Goal: Information Seeking & Learning: Learn about a topic

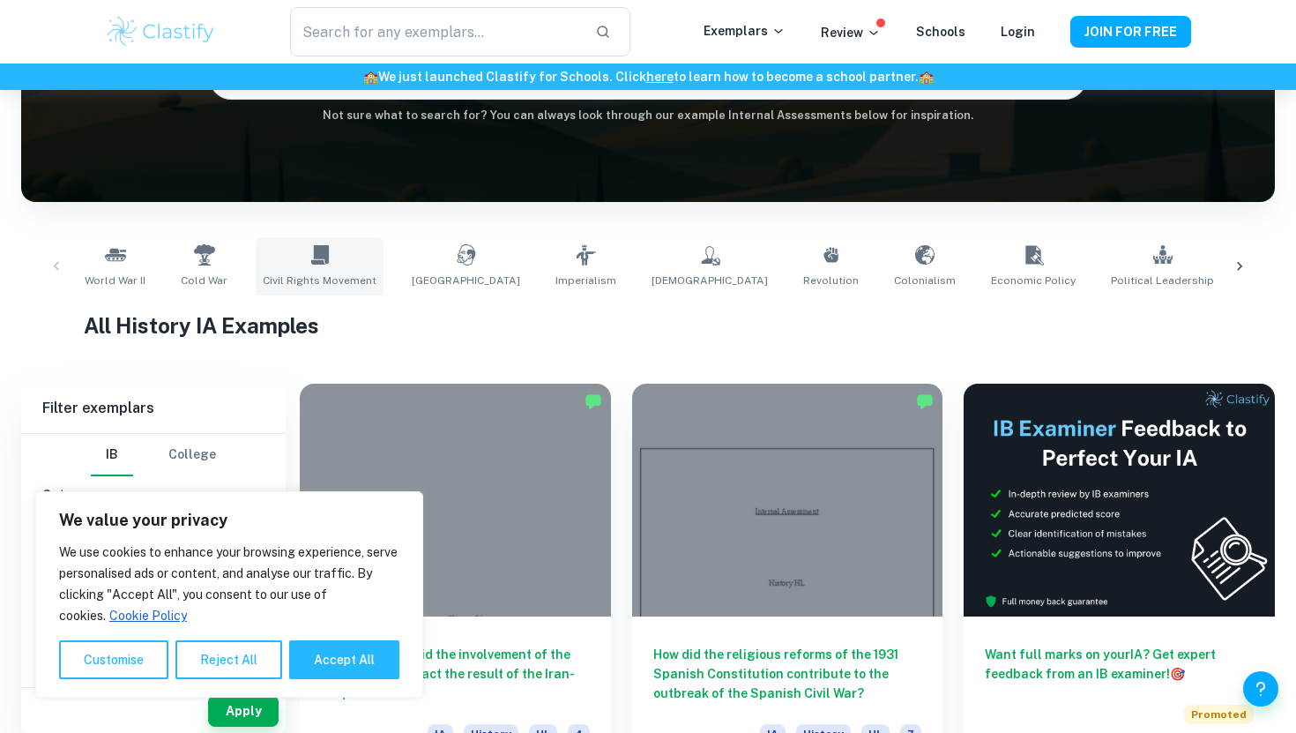
scroll to position [220, 0]
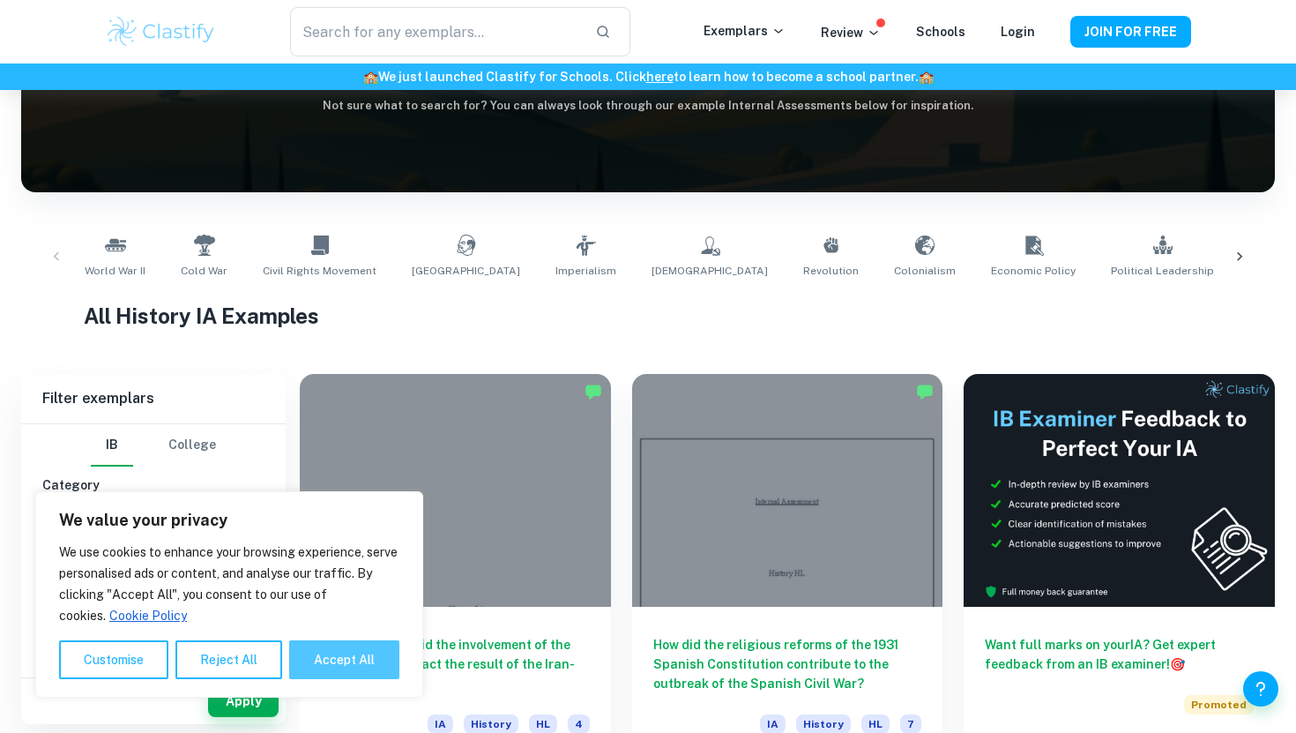
click at [359, 657] on button "Accept All" at bounding box center [344, 659] width 110 height 39
checkbox input "true"
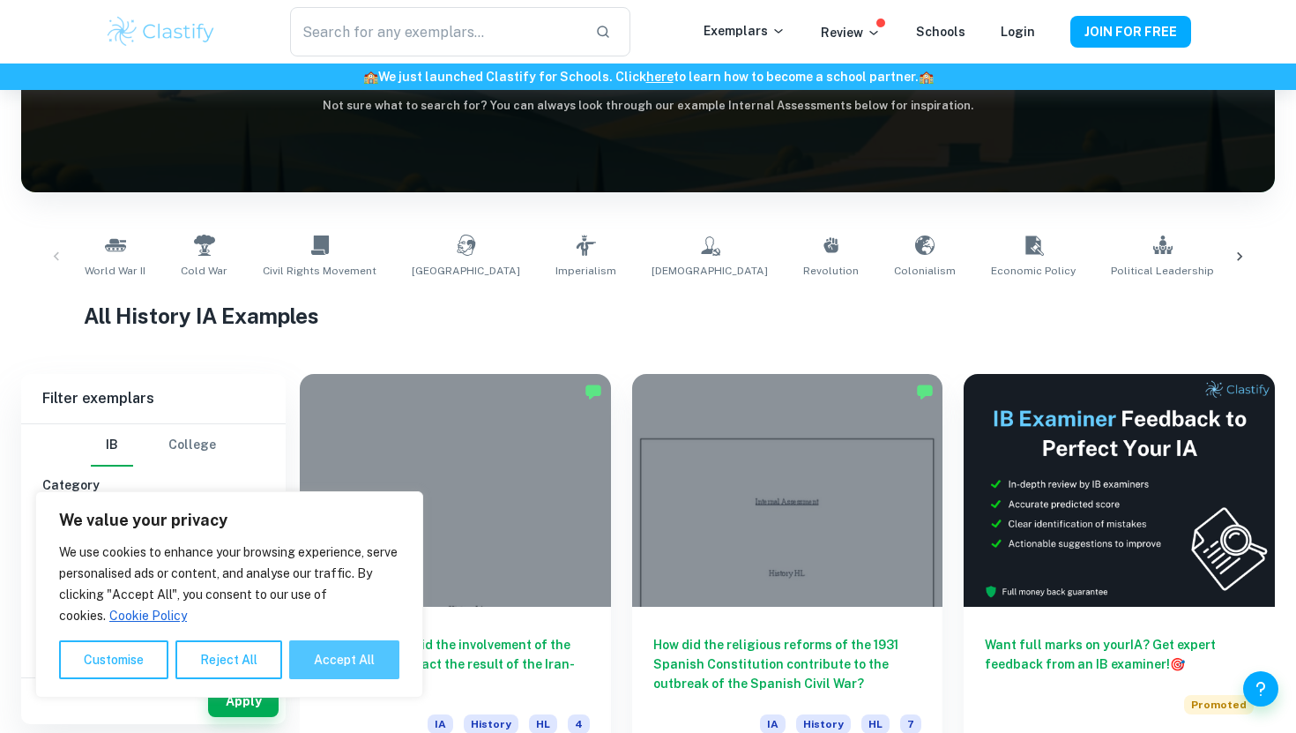
checkbox input "true"
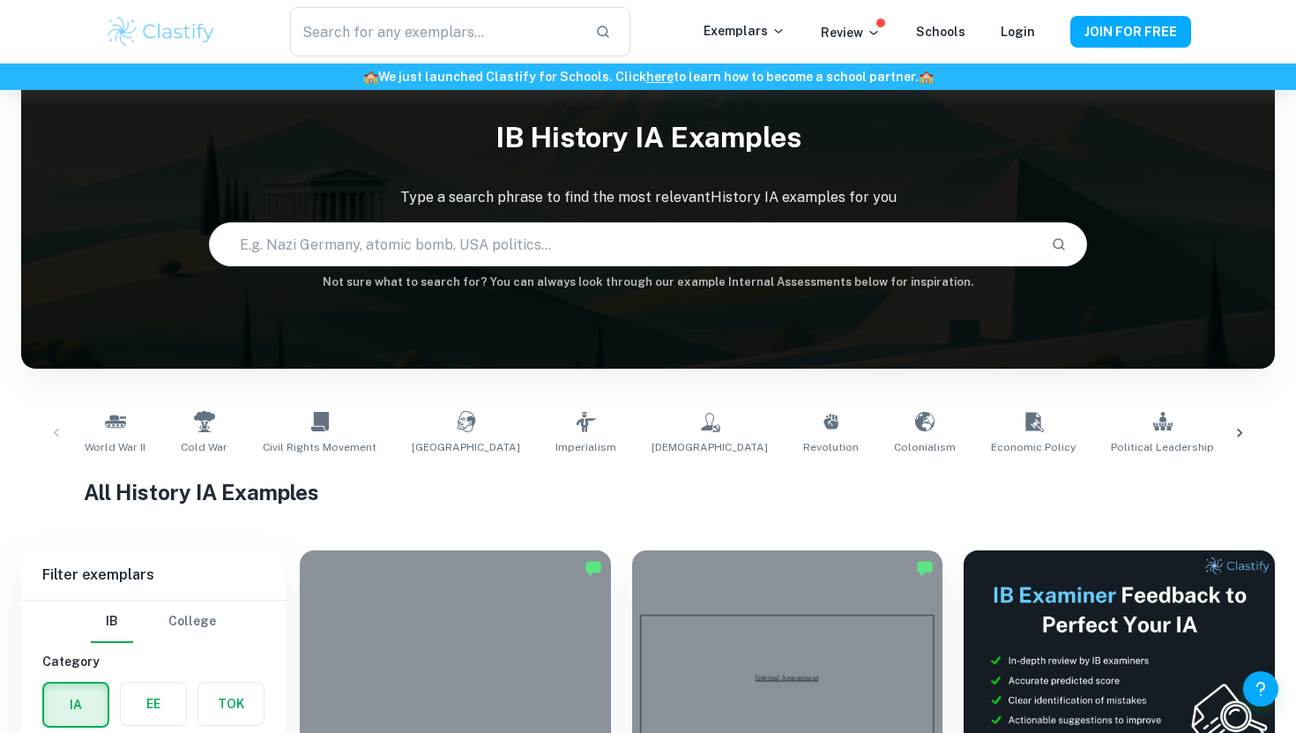
scroll to position [0, 0]
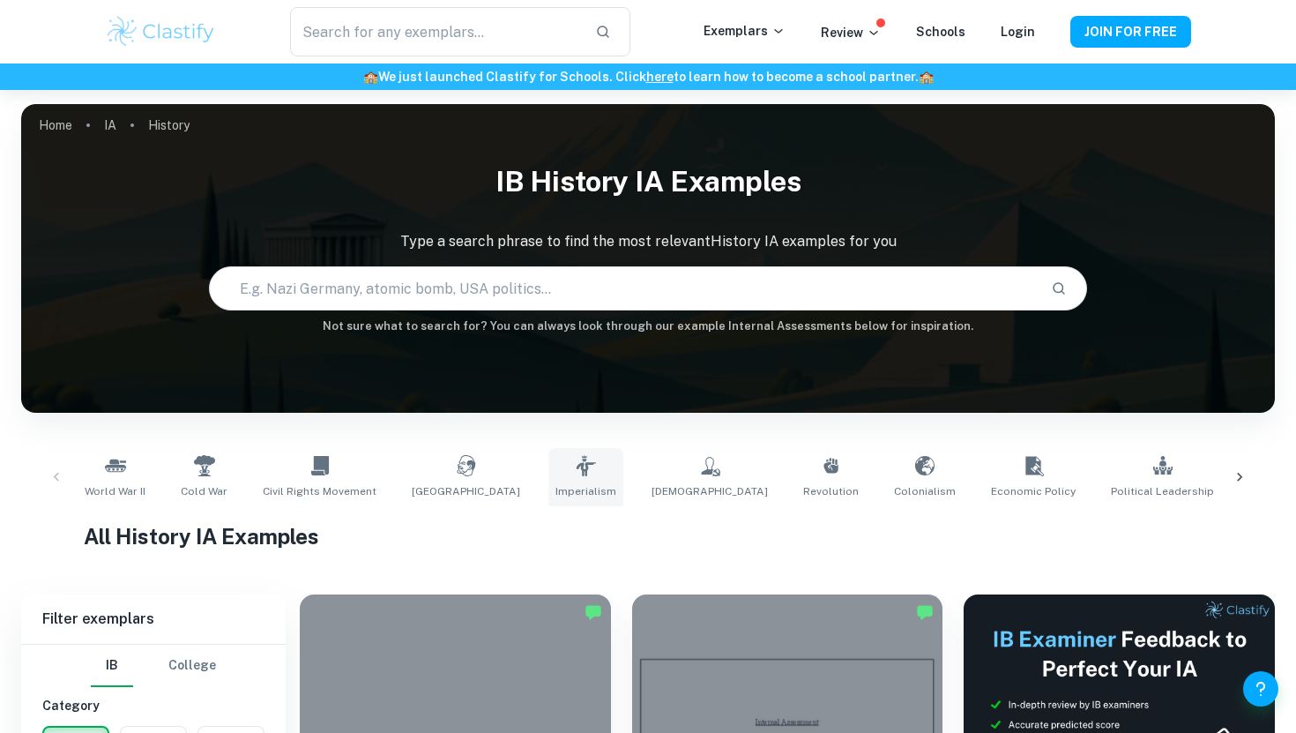
click at [549, 461] on link "Imperialism" at bounding box center [586, 477] width 75 height 58
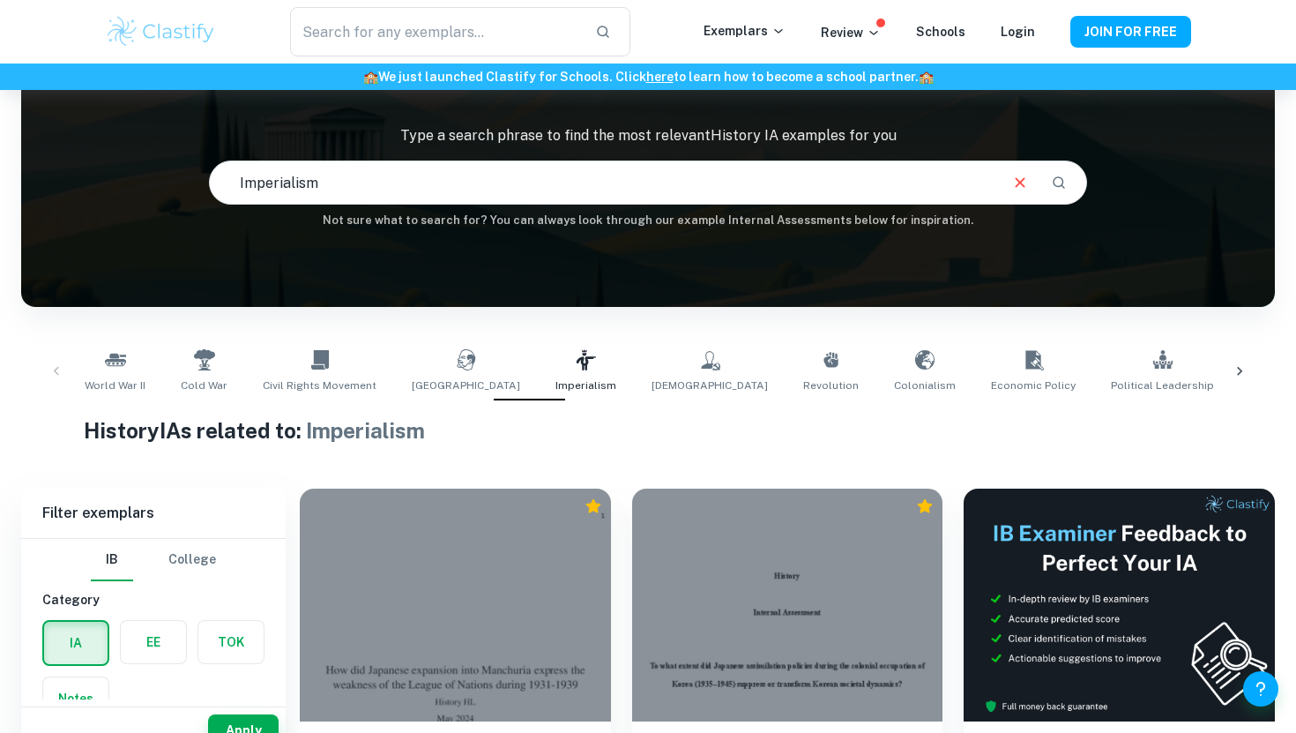
scroll to position [124, 0]
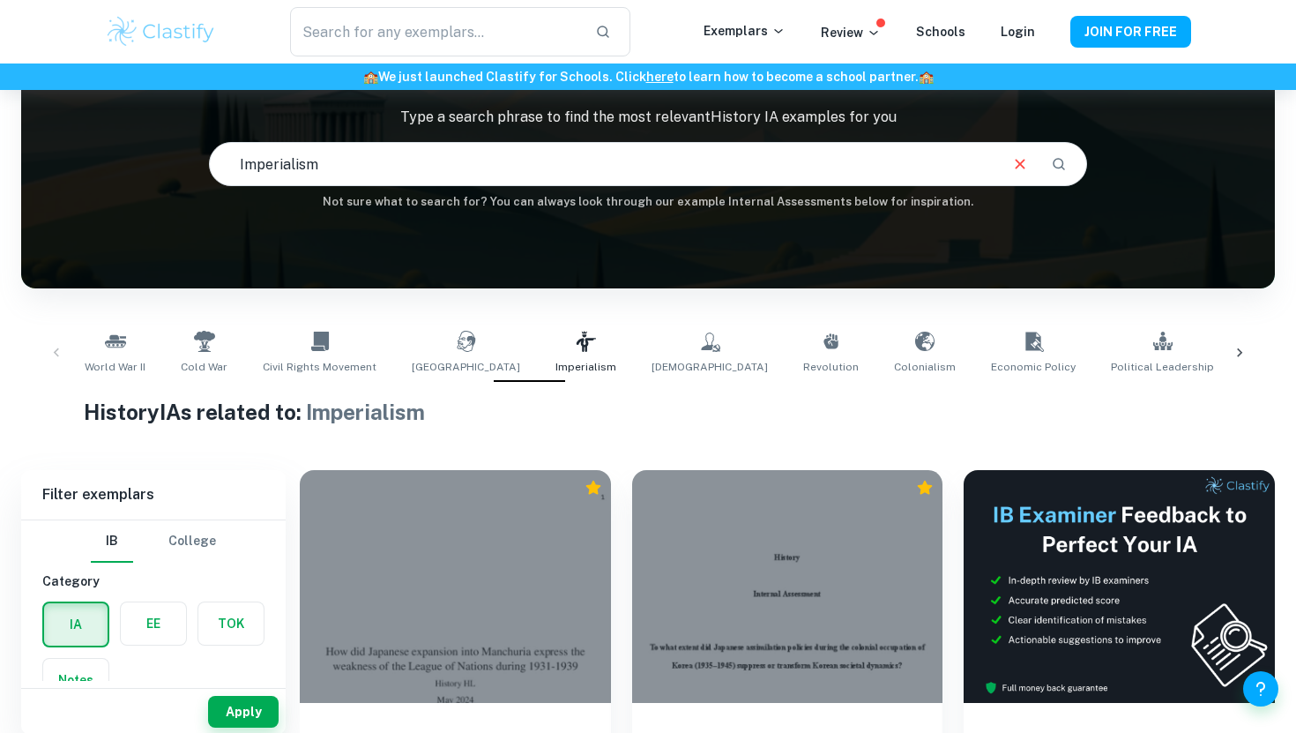
click at [1246, 355] on icon at bounding box center [1240, 353] width 18 height 18
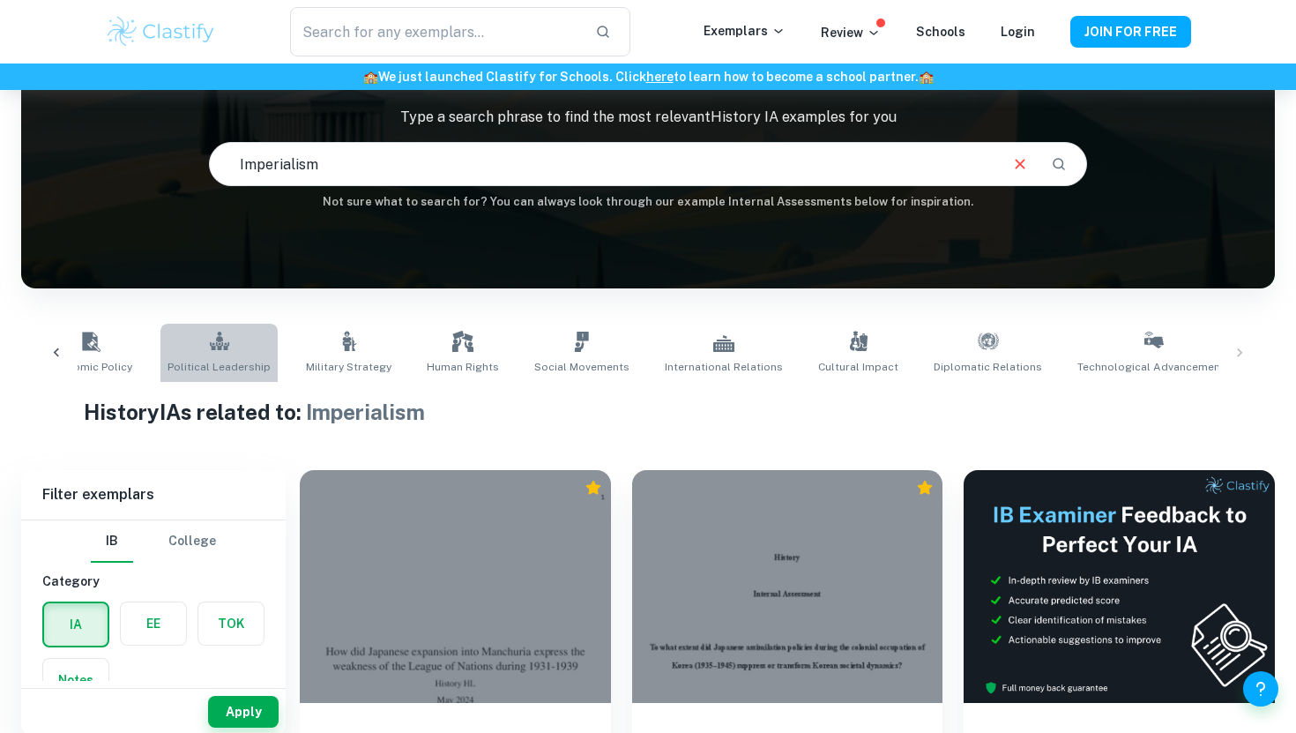
click at [161, 341] on link "Political Leadership" at bounding box center [219, 353] width 117 height 58
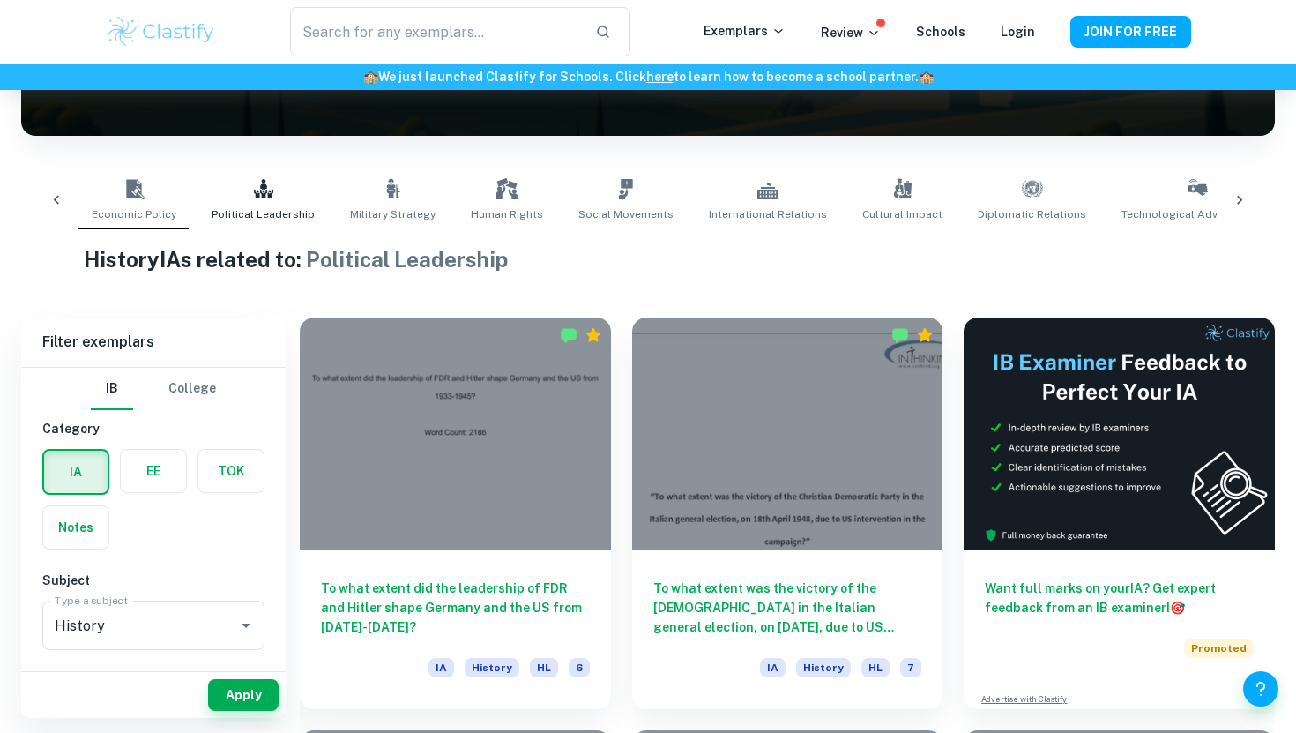
scroll to position [280, 0]
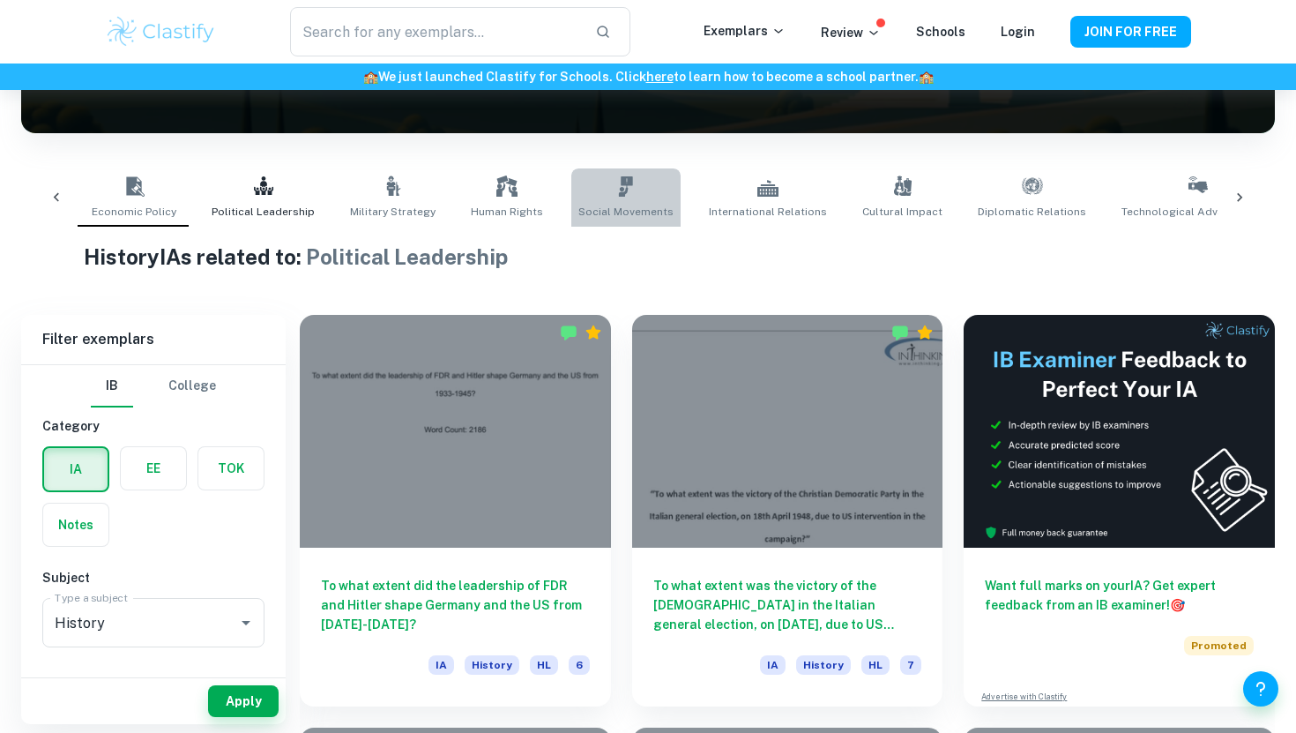
click at [579, 214] on span "Social Movements" at bounding box center [626, 212] width 95 height 16
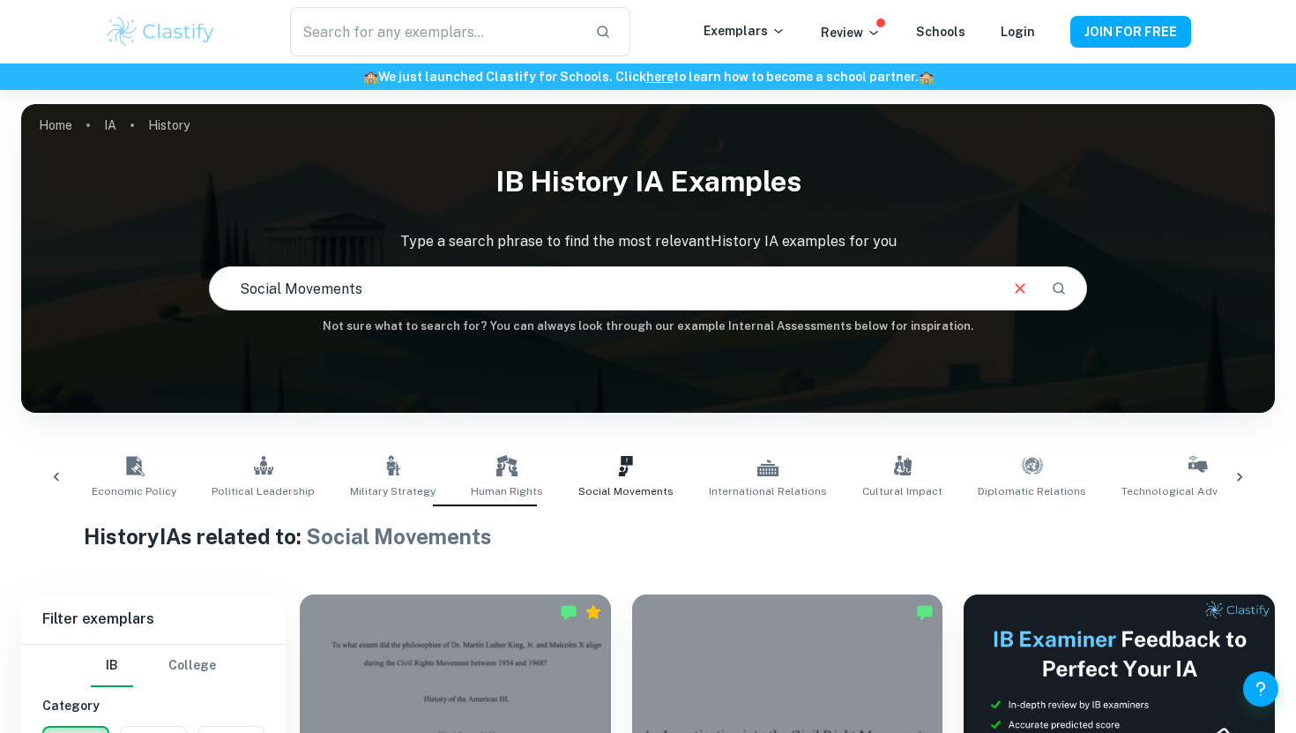
click at [930, 298] on input "Social Movements" at bounding box center [603, 288] width 786 height 49
type input "S"
type input "[PERSON_NAME]"
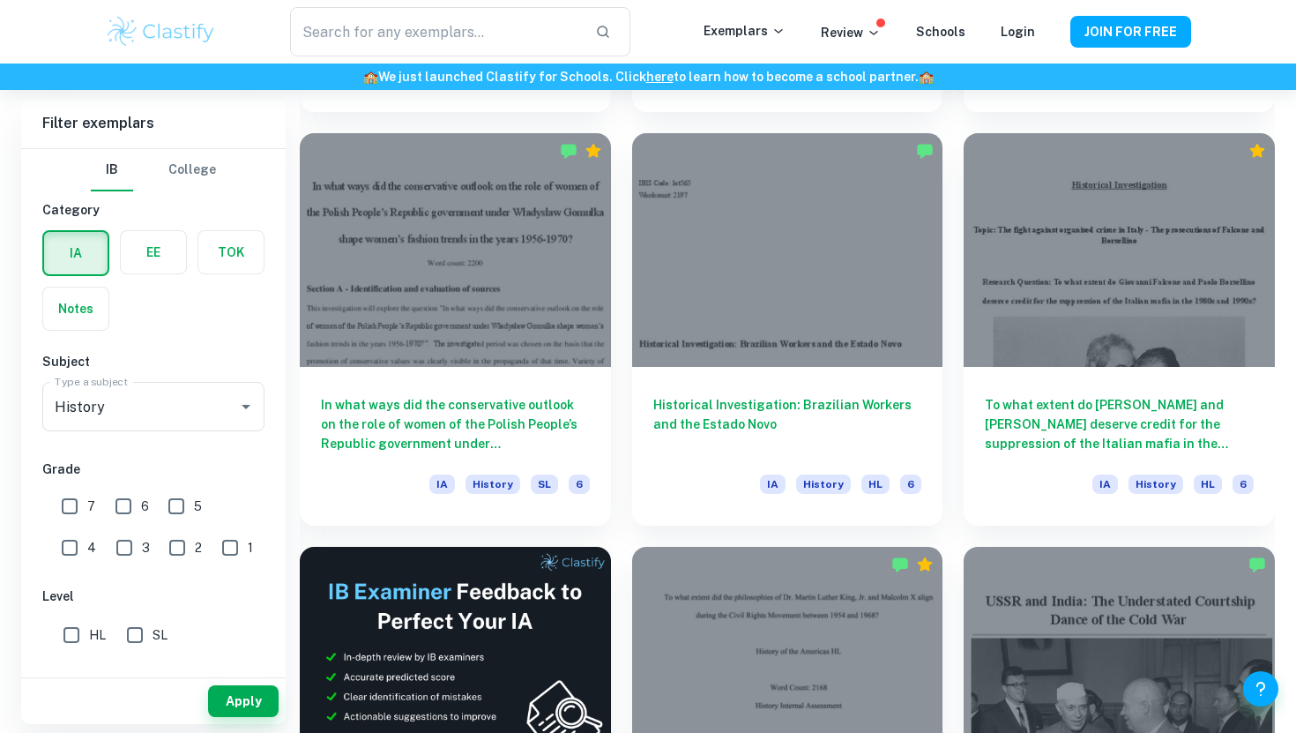
scroll to position [2532, 0]
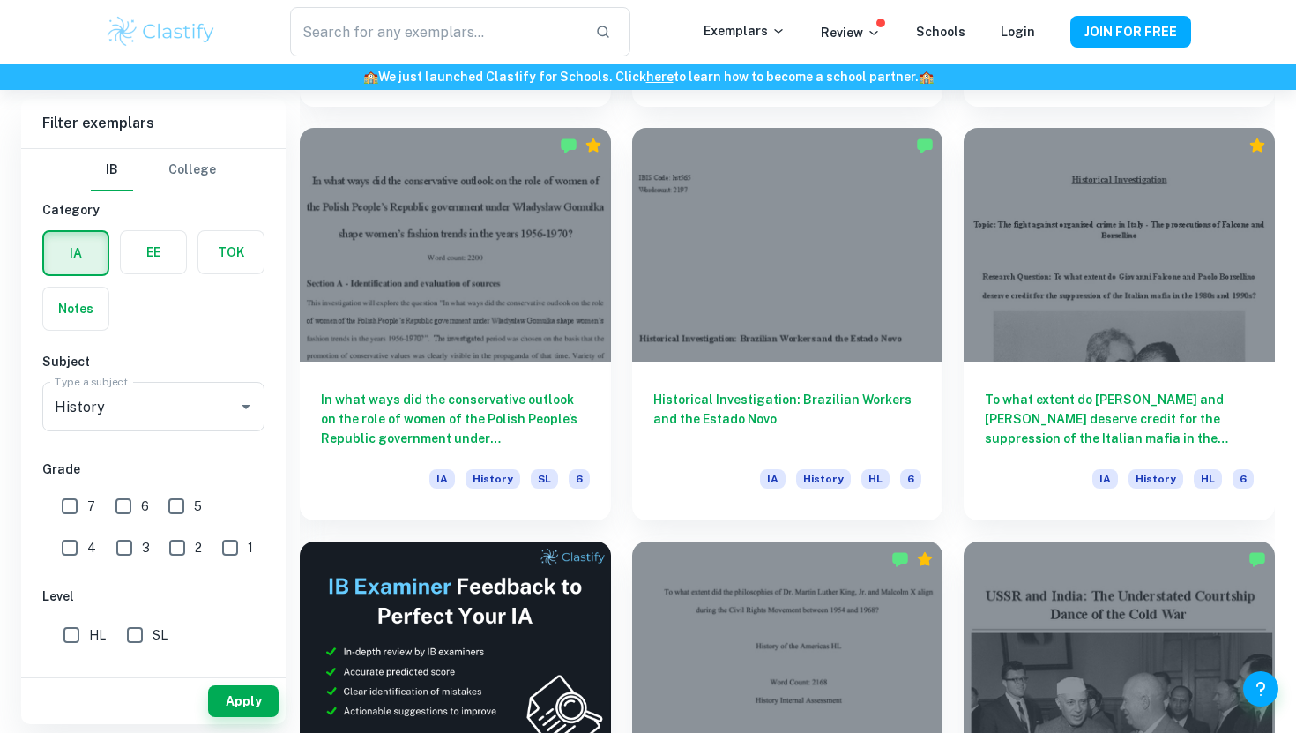
click at [73, 638] on input "HL" at bounding box center [71, 634] width 35 height 35
checkbox input "true"
click at [248, 705] on button "Apply" at bounding box center [243, 701] width 71 height 32
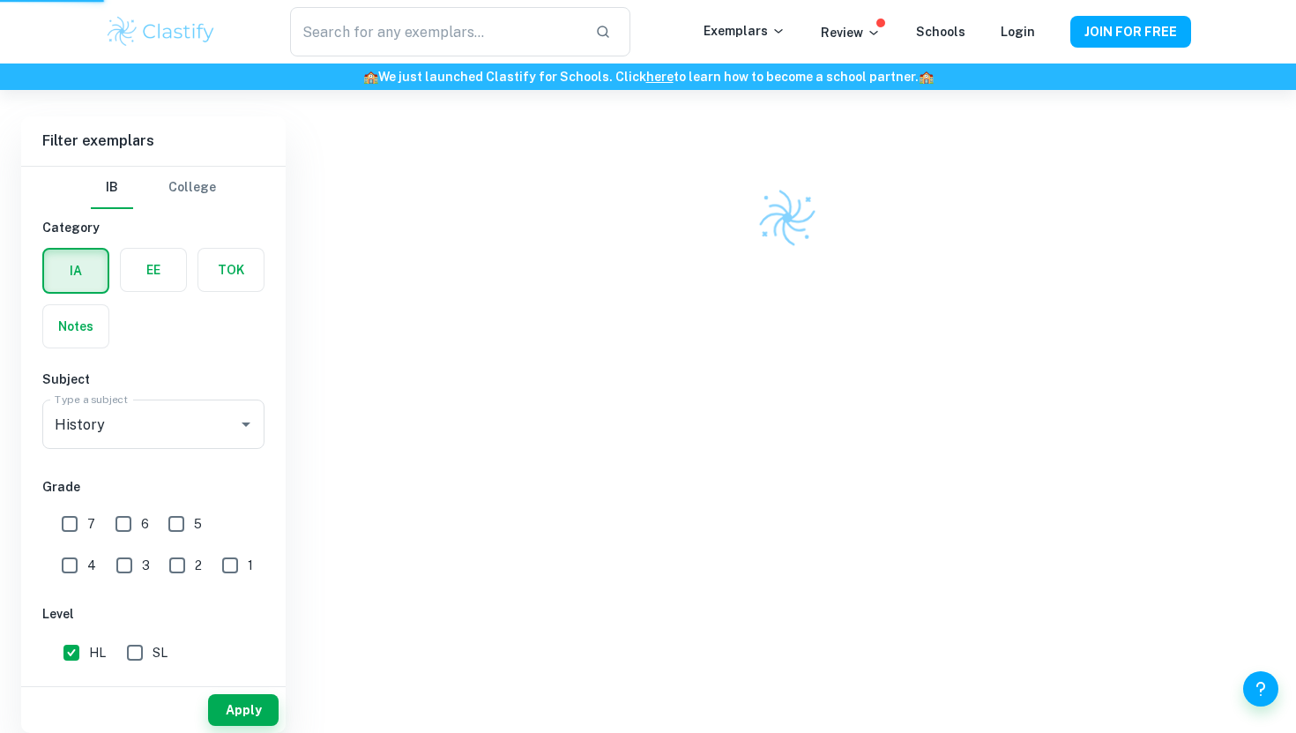
scroll to position [425, 0]
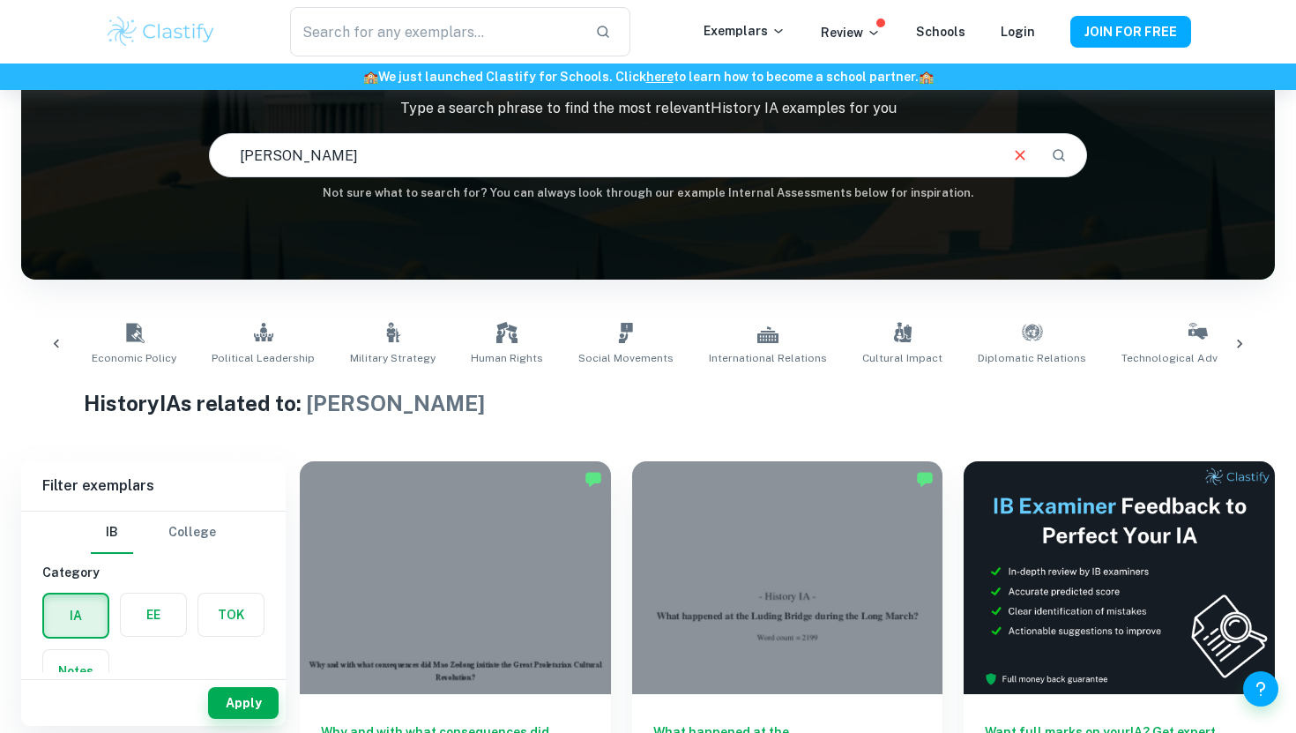
scroll to position [132, 0]
